Goal: Navigation & Orientation: Understand site structure

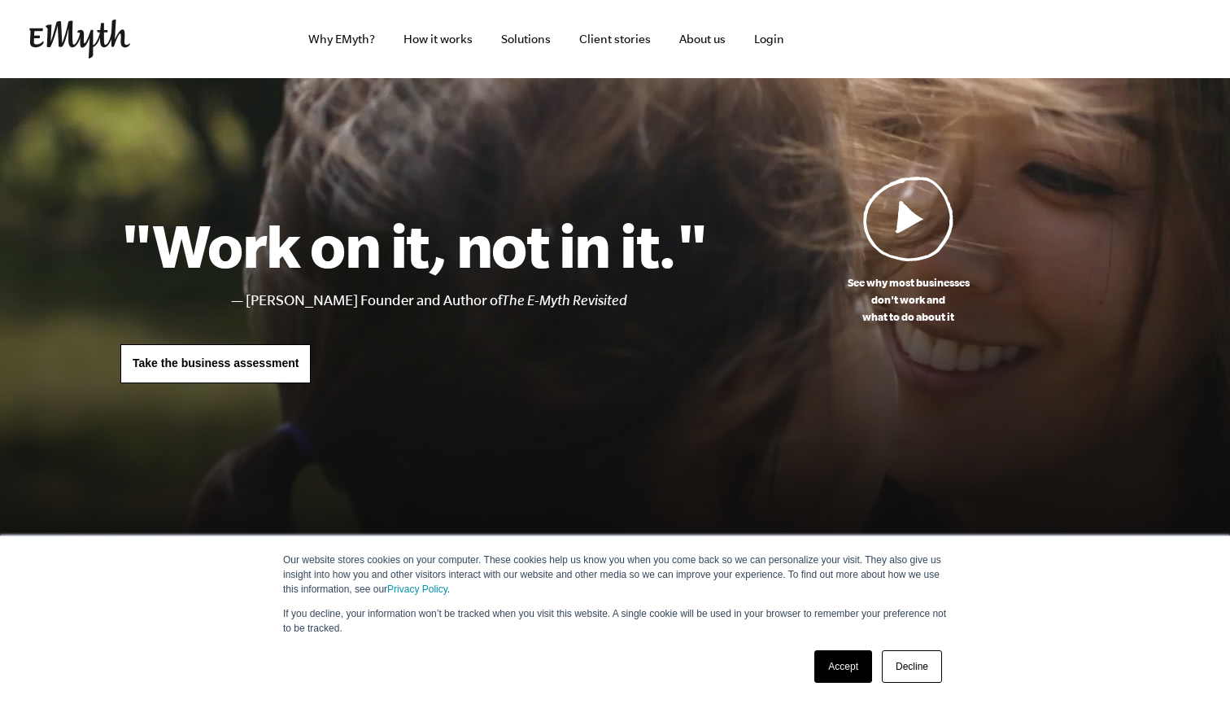
click at [843, 669] on link "Accept" at bounding box center [843, 666] width 58 height 33
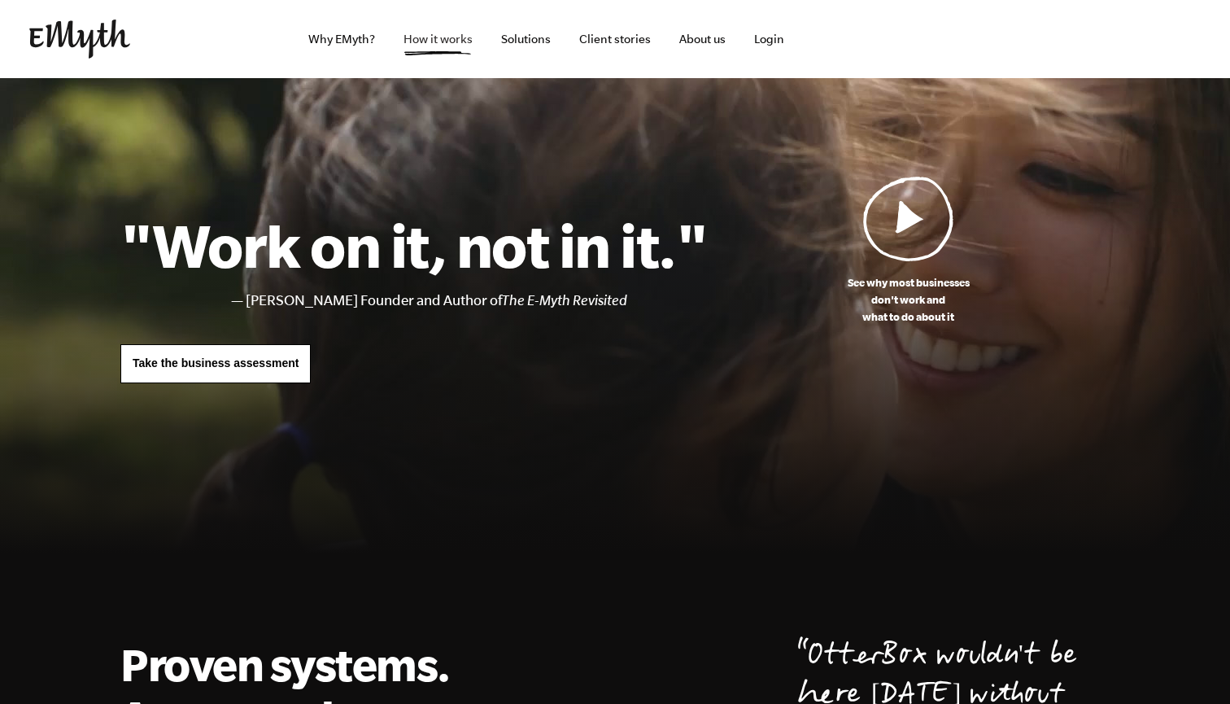
click at [455, 38] on link "How it works" at bounding box center [437, 39] width 95 height 78
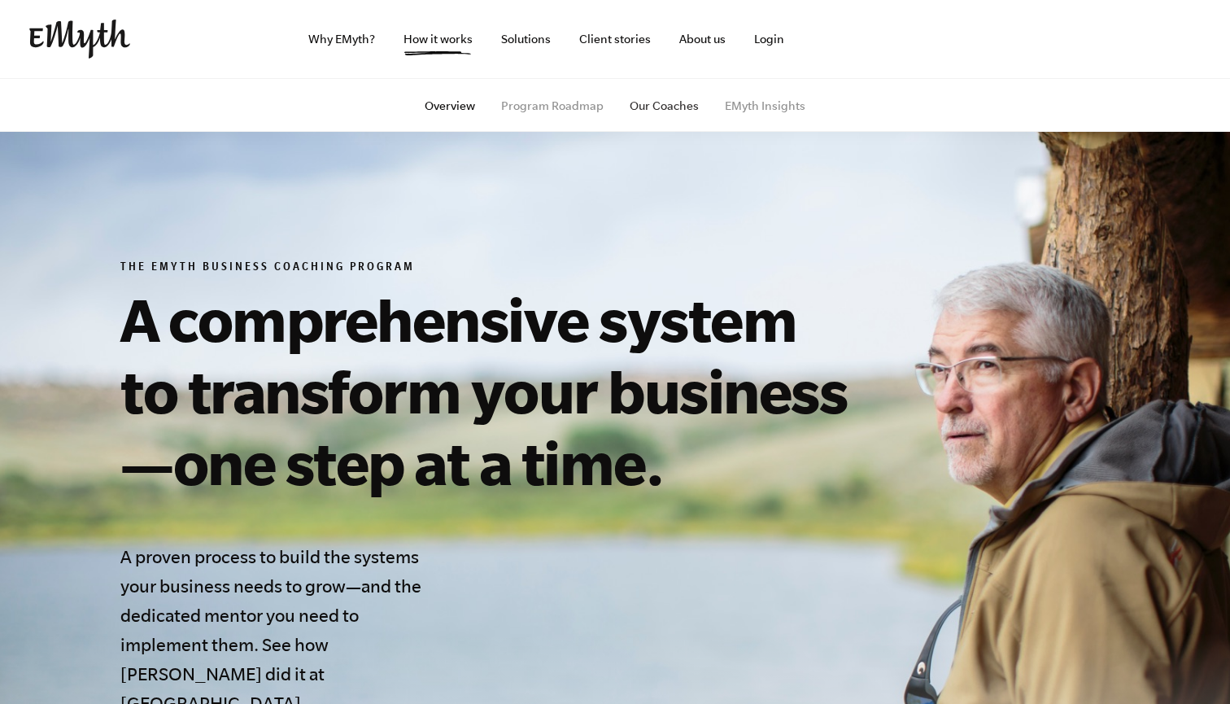
click at [670, 106] on link "Our Coaches" at bounding box center [664, 105] width 69 height 13
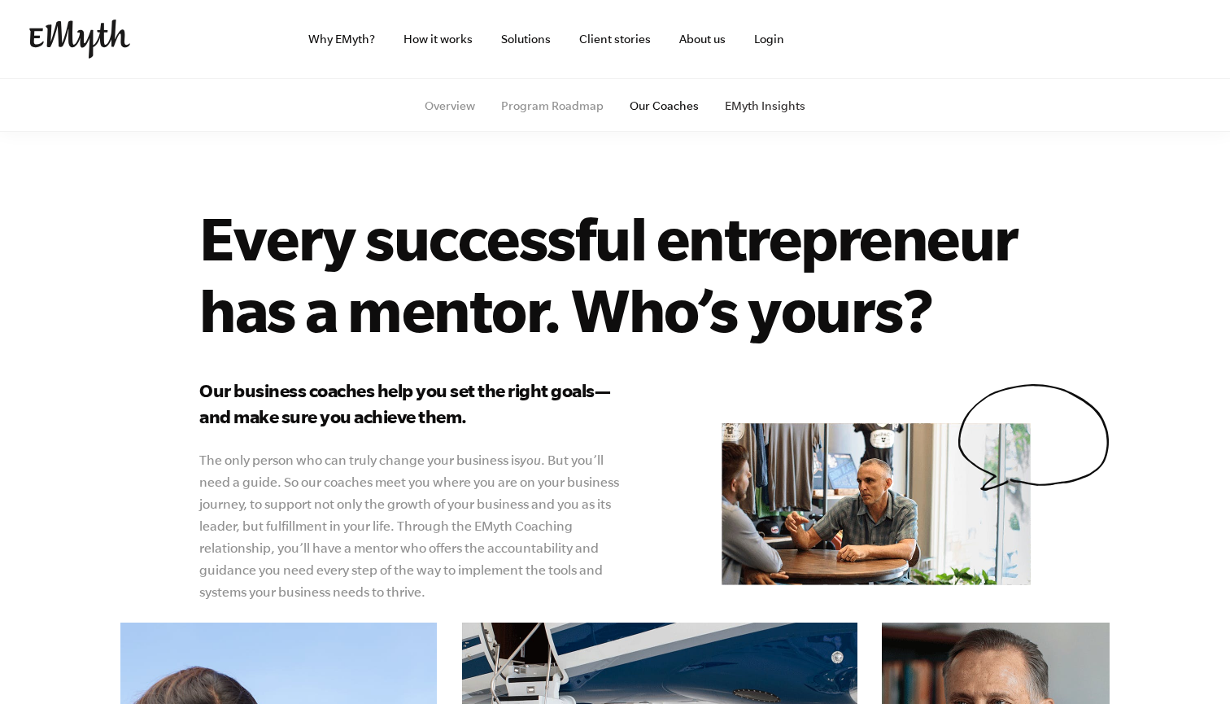
click at [760, 111] on link "EMyth Insights" at bounding box center [765, 105] width 81 height 13
click at [617, 41] on link "Client stories" at bounding box center [615, 39] width 98 height 78
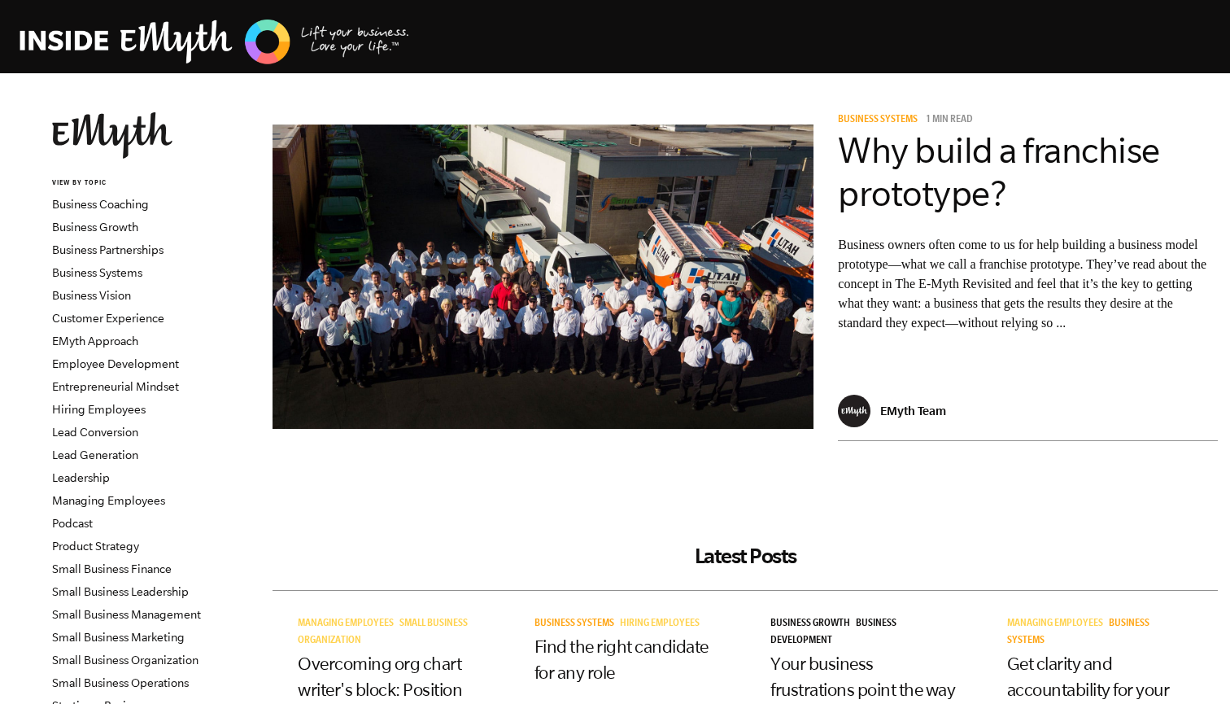
scroll to position [1, 0]
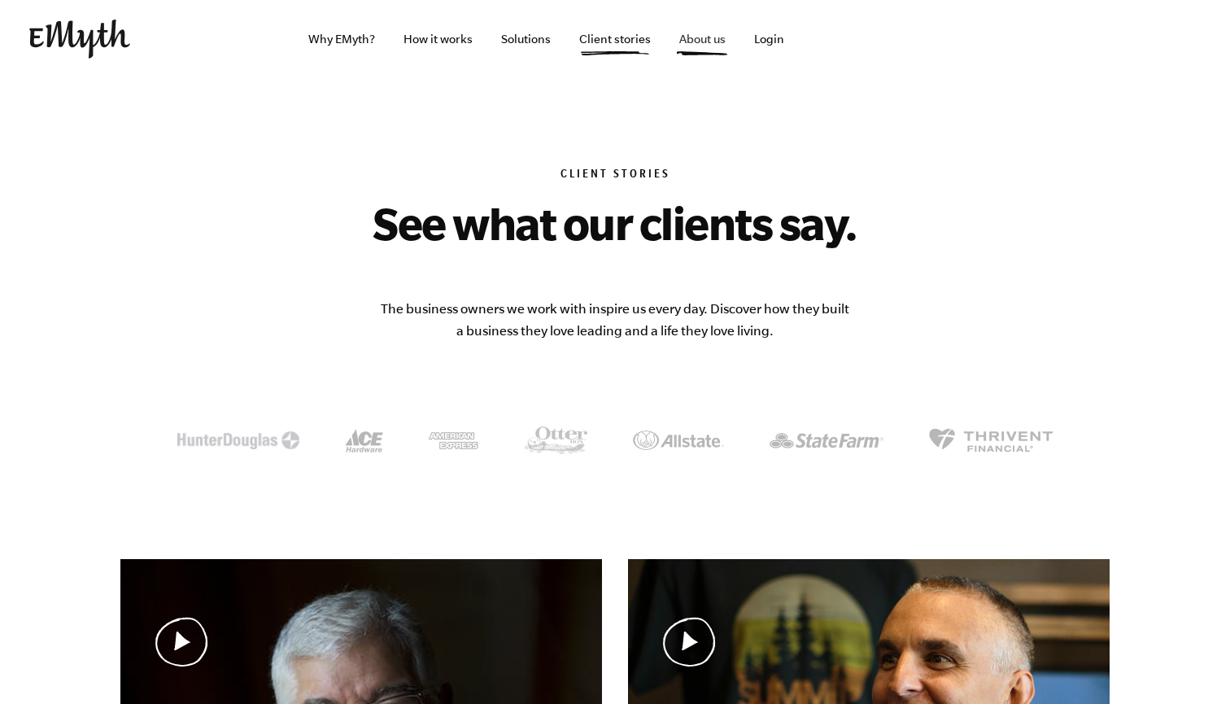
click at [700, 41] on link "About us" at bounding box center [702, 39] width 72 height 78
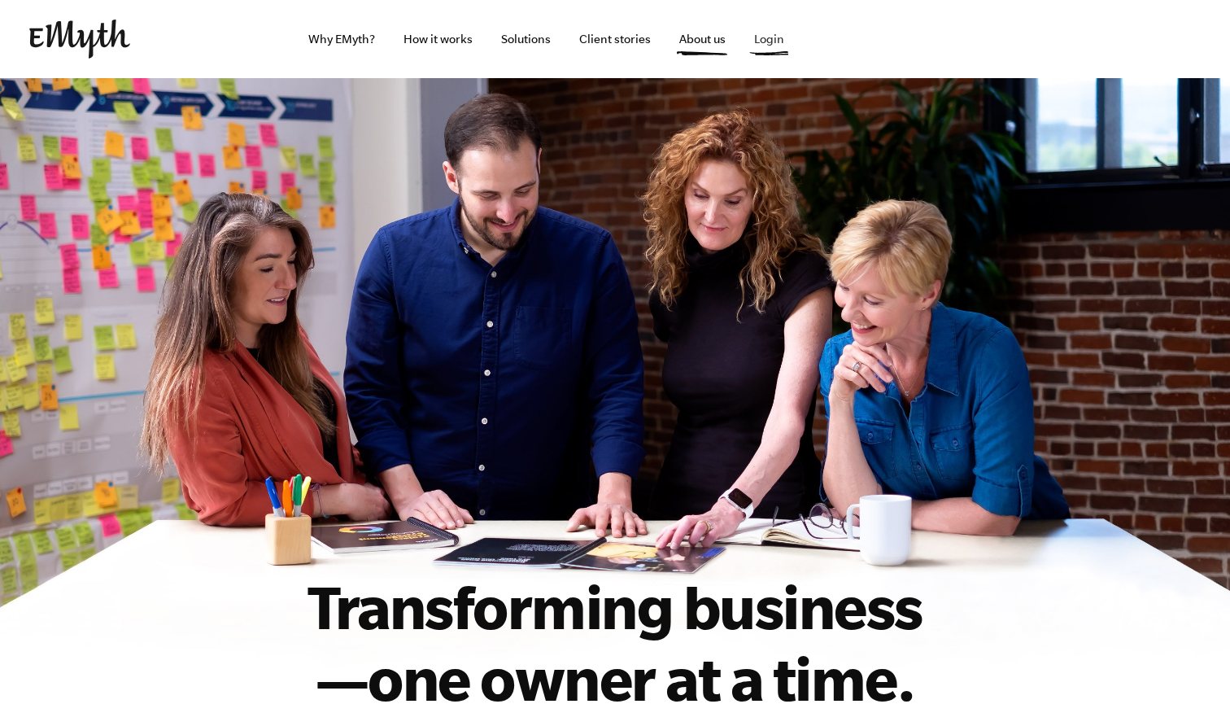
click at [766, 39] on link "Login" at bounding box center [769, 39] width 56 height 78
click at [535, 37] on link "Solutions" at bounding box center [526, 39] width 76 height 78
